Goal: Find specific page/section: Find specific page/section

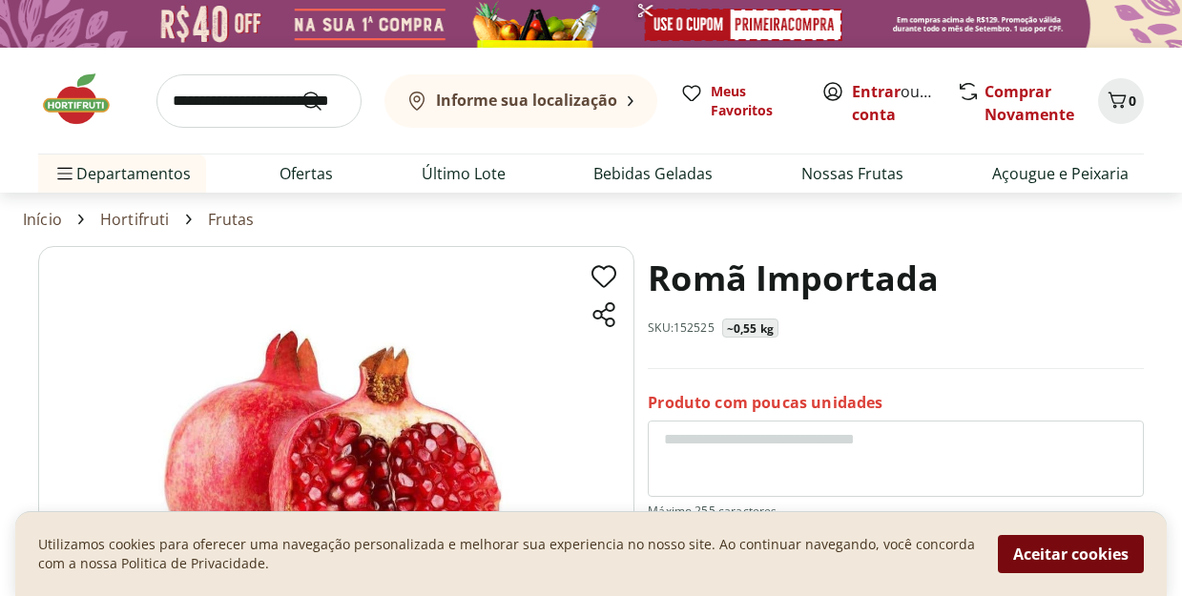
click at [1061, 548] on button "Aceitar cookies" at bounding box center [1071, 554] width 146 height 38
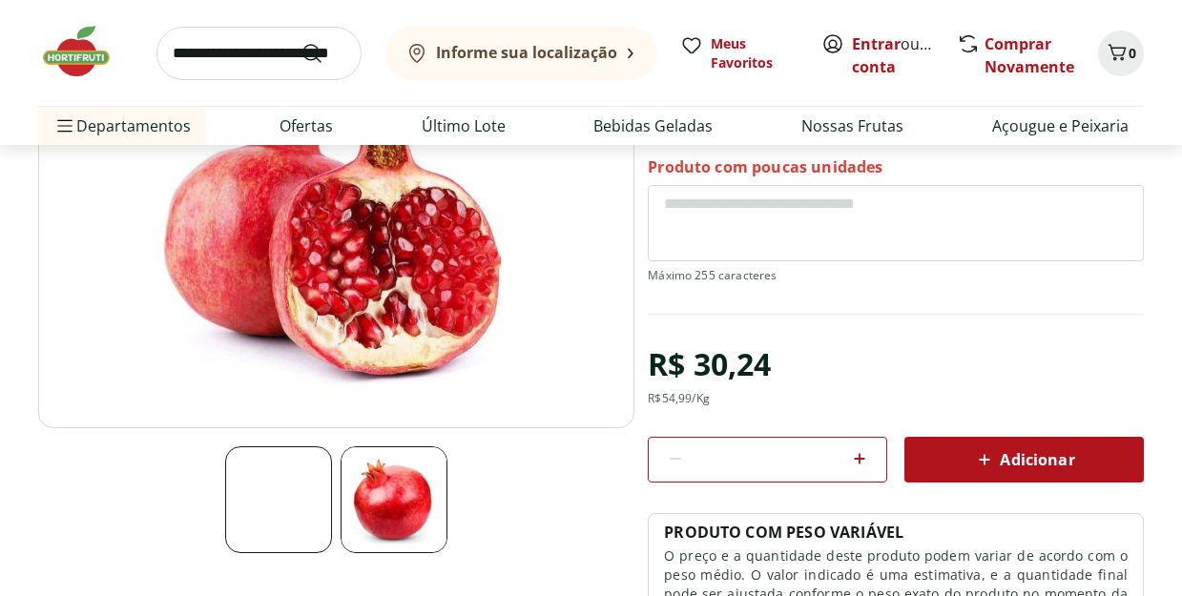
scroll to position [242, 0]
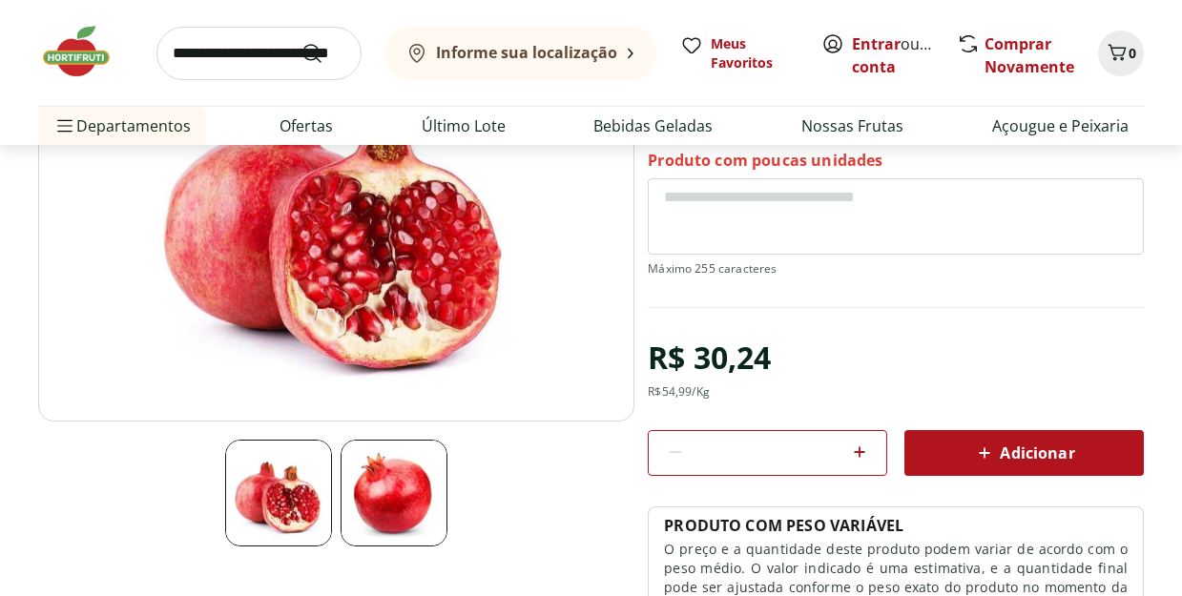
click at [628, 53] on icon at bounding box center [631, 53] width 6 height 11
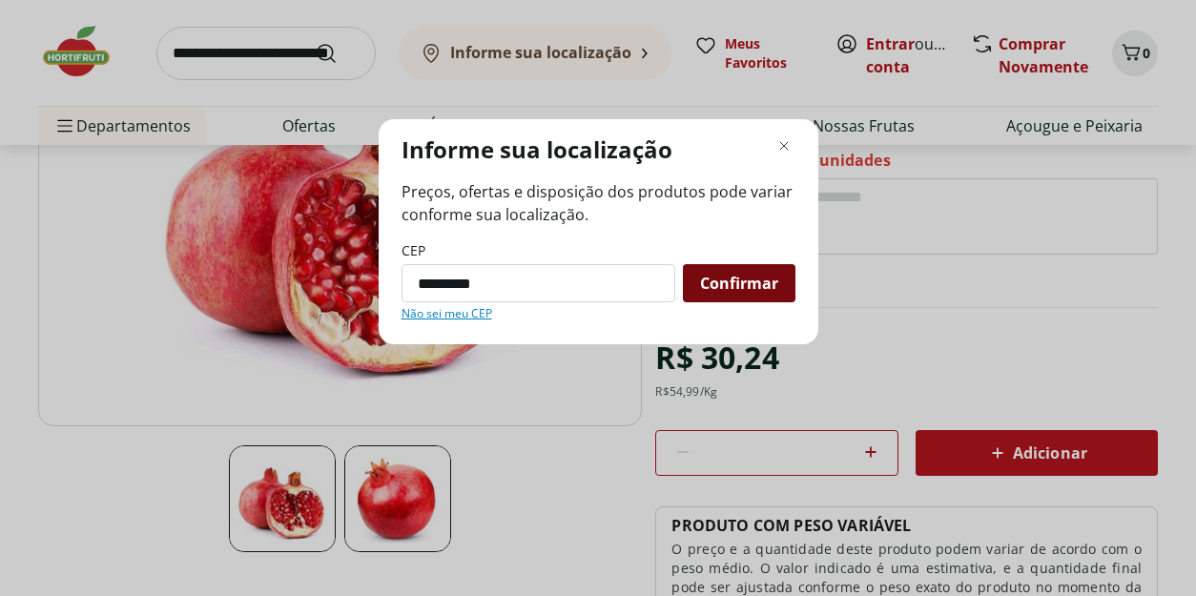
type input "*********"
click at [709, 286] on span "Confirmar" at bounding box center [739, 283] width 78 height 15
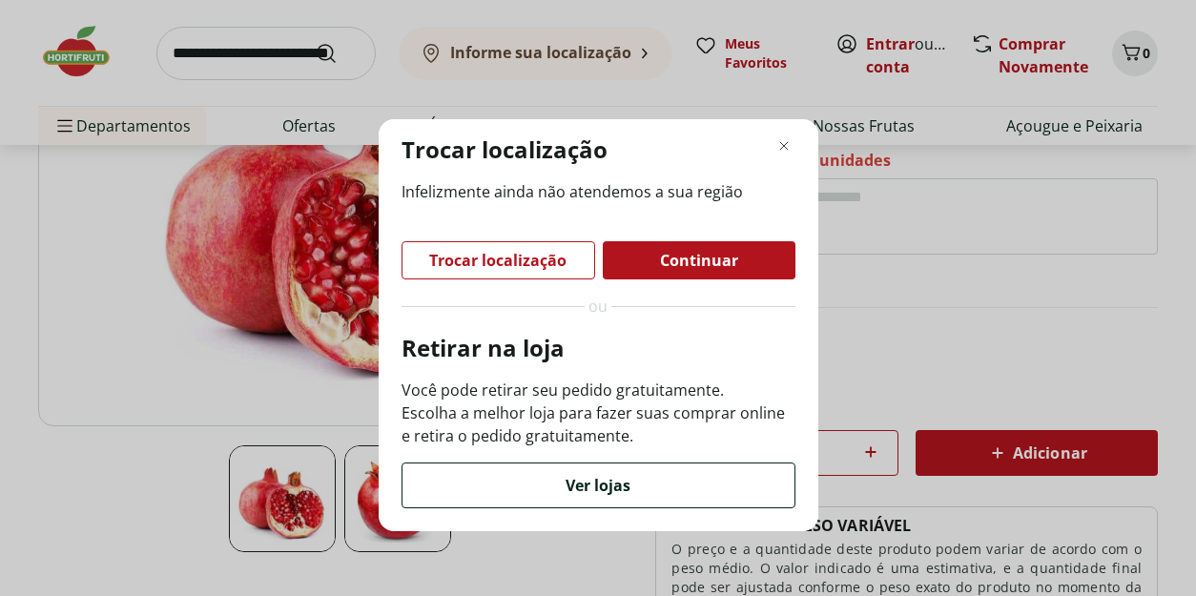
click at [626, 488] on span "Ver lojas" at bounding box center [598, 485] width 65 height 15
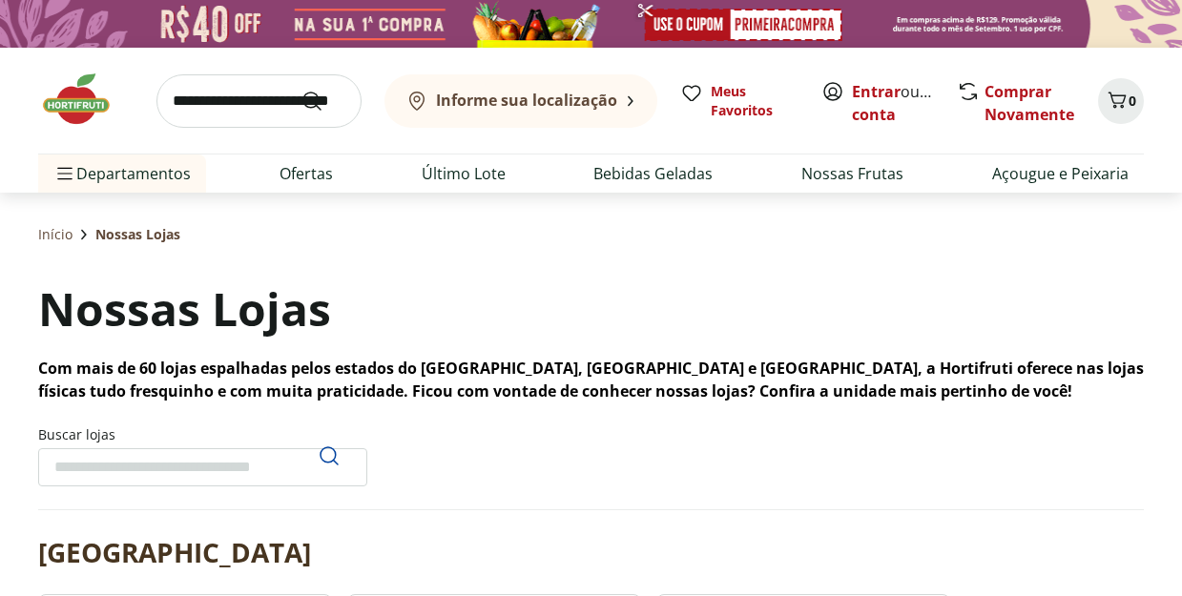
click at [990, 313] on div "Nossas Lojas Com mais de 60 lojas espalhadas pelos estados do [GEOGRAPHIC_DATA]…" at bounding box center [591, 340] width 1106 height 126
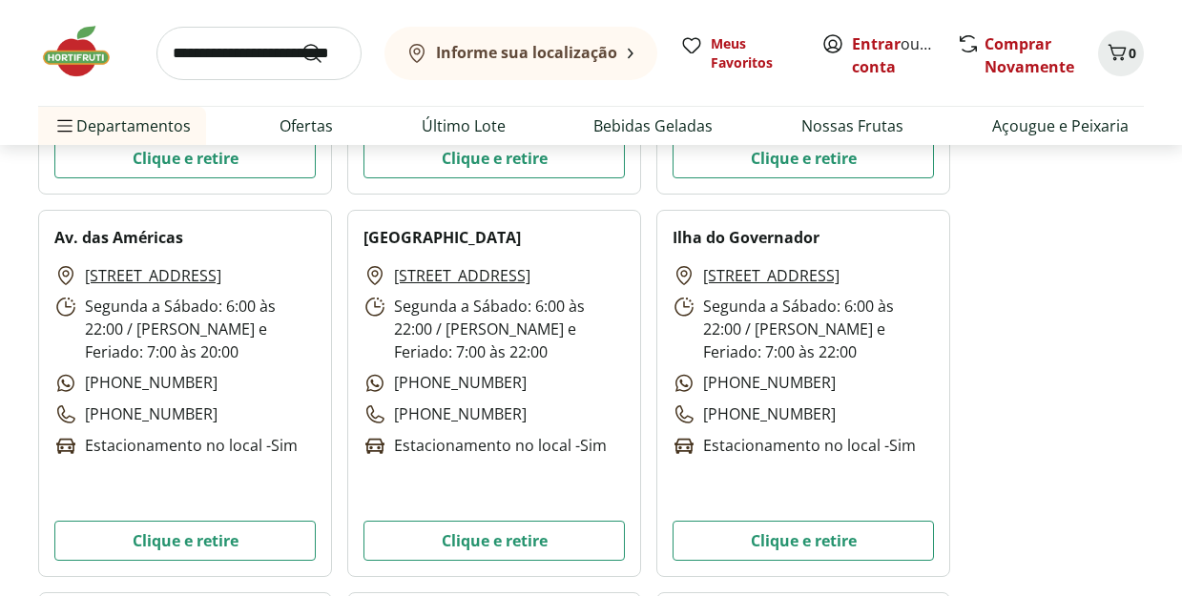
scroll to position [2709, 0]
